Goal: Task Accomplishment & Management: Use online tool/utility

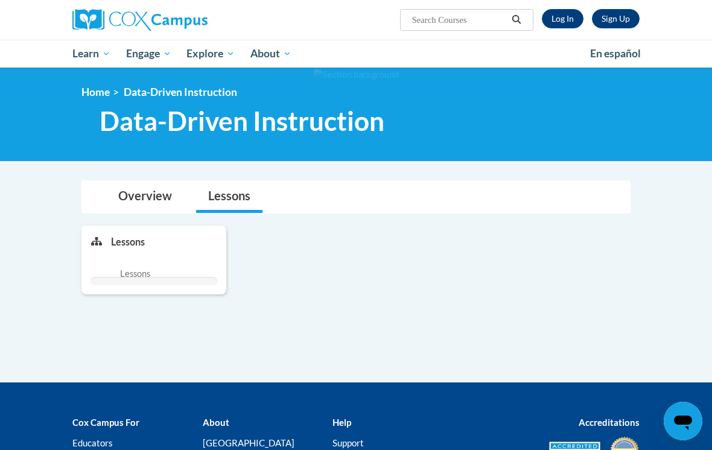
click at [568, 11] on link "Log In" at bounding box center [563, 18] width 42 height 19
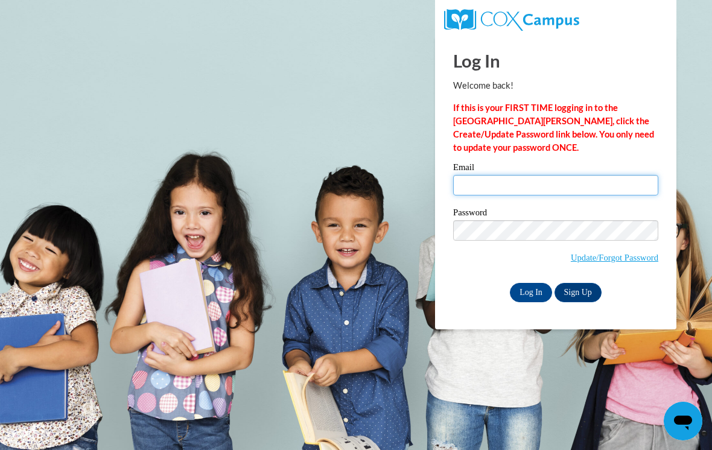
click at [536, 194] on input "Email" at bounding box center [555, 185] width 205 height 21
type input "mbrech@waukesha.k12.wi.us"
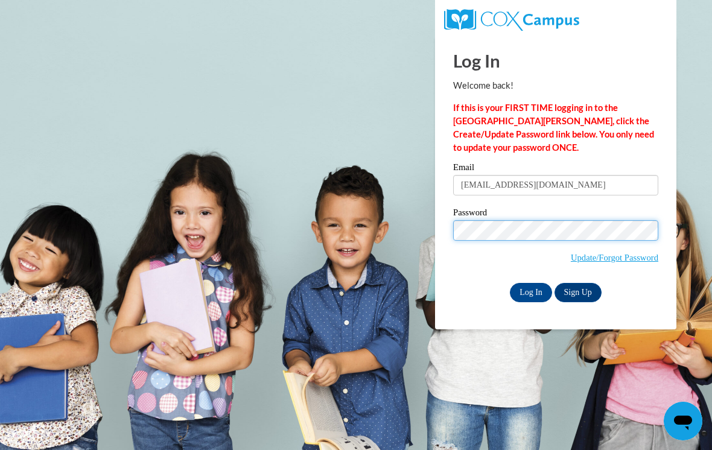
click at [531, 291] on input "Log In" at bounding box center [531, 292] width 42 height 19
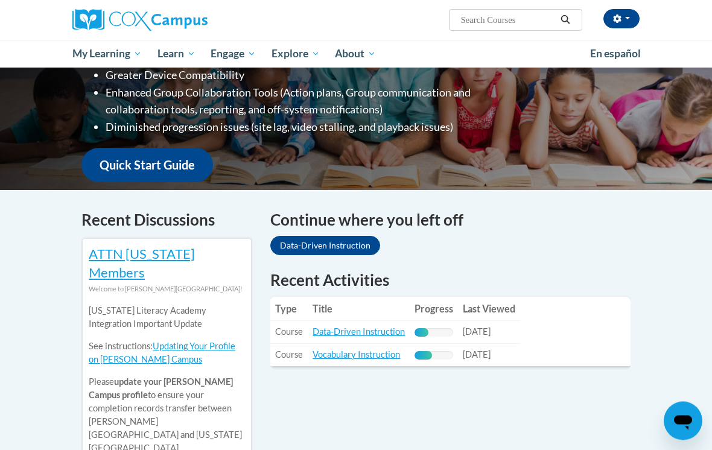
scroll to position [253, 0]
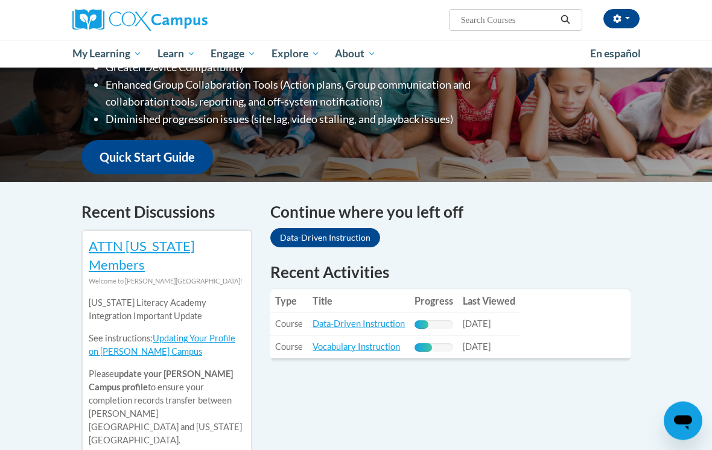
click at [389, 319] on link "Data-Driven Instruction" at bounding box center [358, 324] width 92 height 10
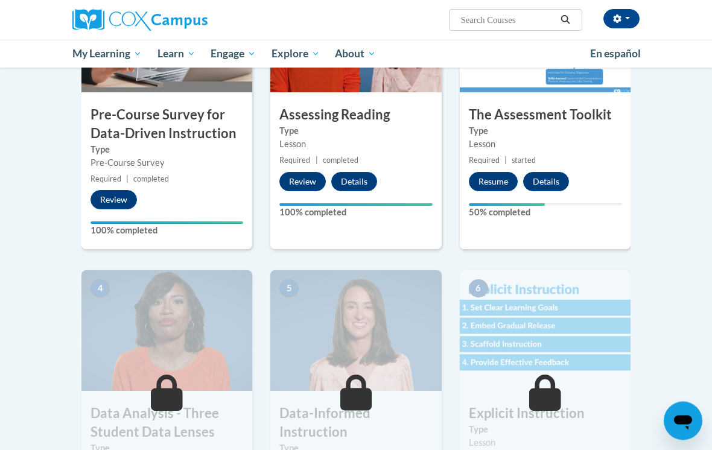
scroll to position [362, 0]
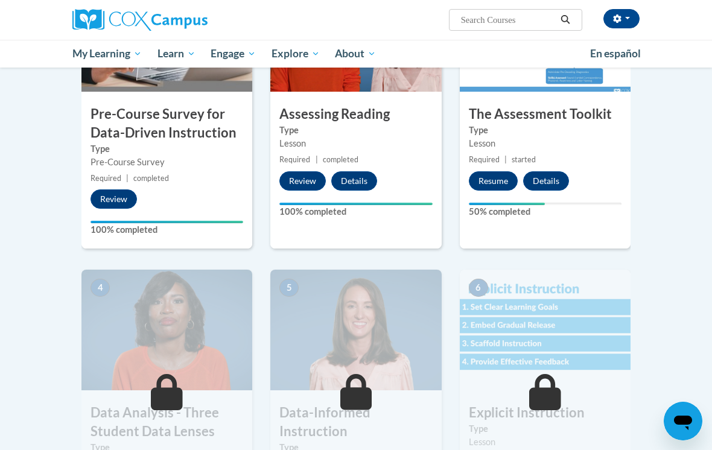
click at [498, 182] on button "Resume" at bounding box center [493, 180] width 49 height 19
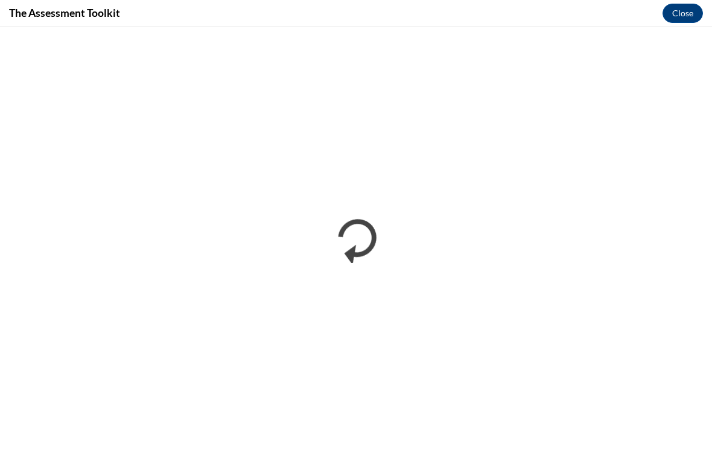
scroll to position [342, 0]
